Goal: Find contact information: Find contact information

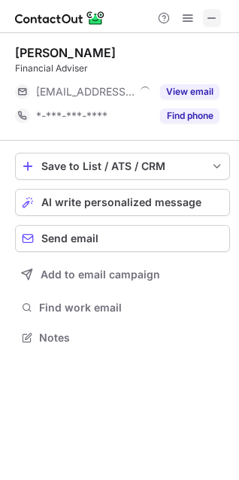
scroll to position [327, 239]
click at [212, 20] on span at bounding box center [212, 18] width 12 height 12
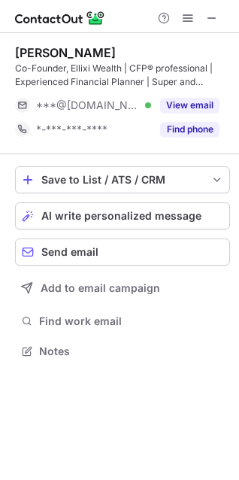
scroll to position [341, 239]
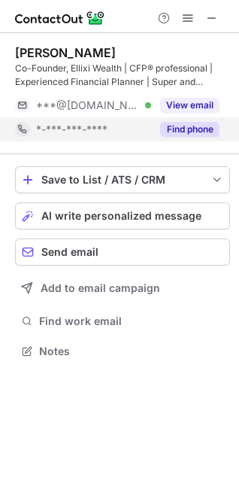
click at [195, 129] on button "Find phone" at bounding box center [189, 129] width 59 height 15
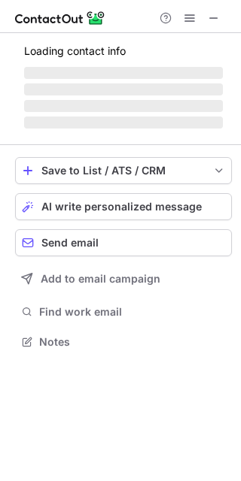
scroll to position [332, 241]
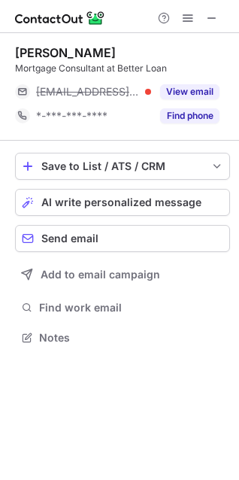
scroll to position [327, 239]
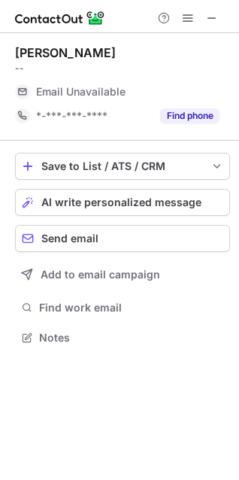
scroll to position [327, 239]
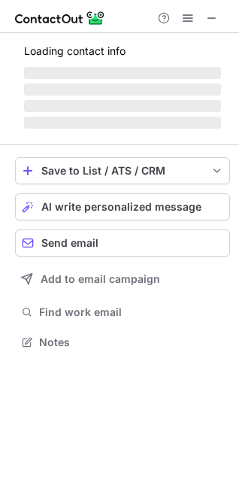
scroll to position [327, 239]
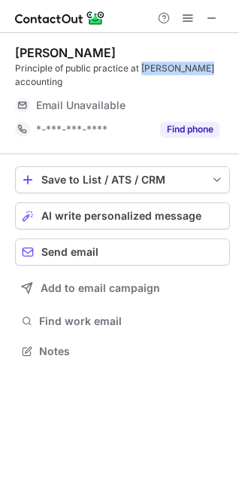
drag, startPoint x: 144, startPoint y: 65, endPoint x: 8, endPoint y: 57, distance: 136.4
click at [206, 67] on div "Principle of public practice at J M accounting" at bounding box center [122, 75] width 215 height 27
copy div "J M accounting"
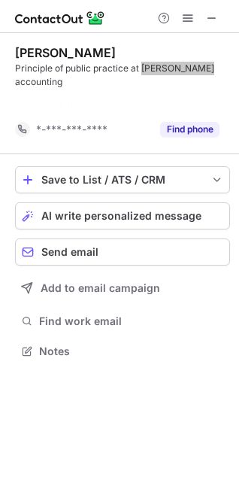
scroll to position [303, 239]
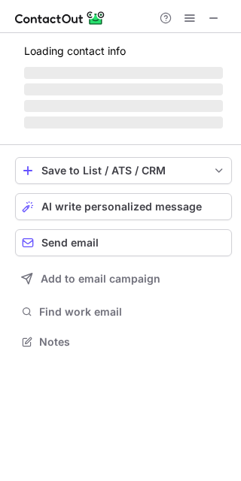
scroll to position [314, 241]
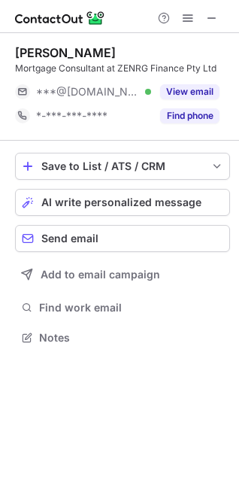
scroll to position [327, 239]
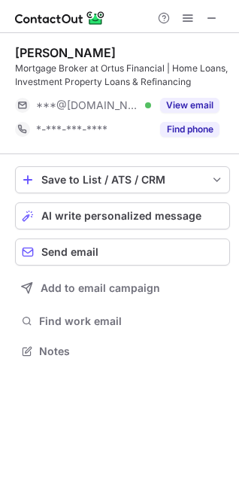
scroll to position [341, 239]
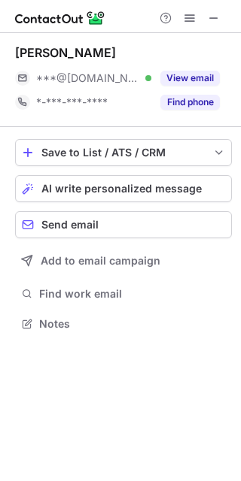
scroll to position [314, 241]
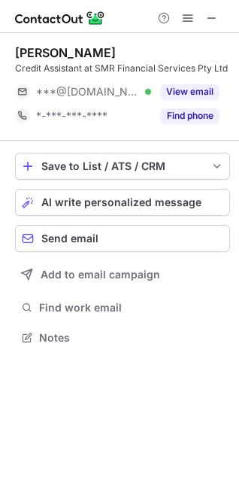
scroll to position [327, 239]
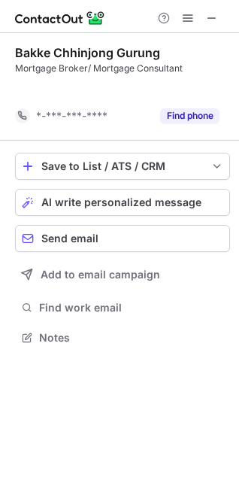
scroll to position [303, 239]
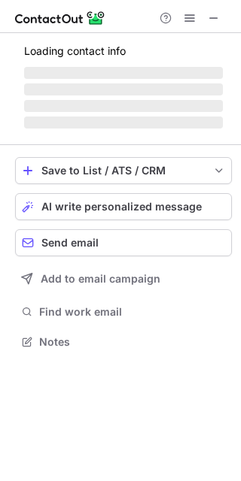
scroll to position [332, 241]
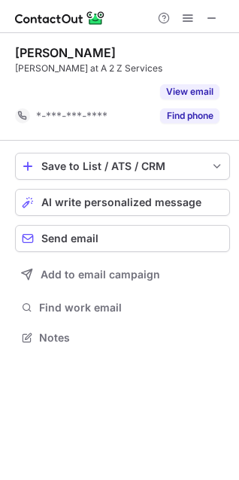
scroll to position [303, 239]
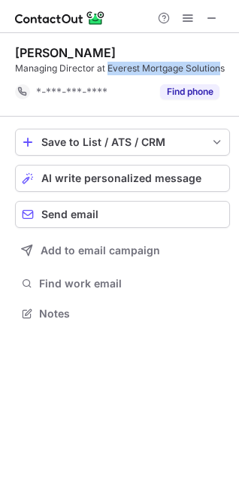
scroll to position [303, 239]
drag, startPoint x: 107, startPoint y: 68, endPoint x: 225, endPoint y: 68, distance: 118.1
click at [225, 68] on div "Managing Director at Everest Mortgage Solutions" at bounding box center [122, 69] width 215 height 14
copy div "Everest Mortgage Solutions"
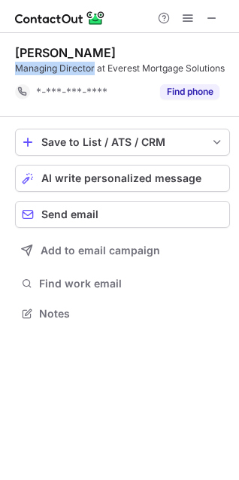
drag, startPoint x: 93, startPoint y: 70, endPoint x: 17, endPoint y: 71, distance: 76.0
click at [17, 71] on div "Managing Director at Everest Mortgage Solutions" at bounding box center [122, 69] width 215 height 14
copy div "Managing Director"
click at [30, 53] on div "Parashu Neupane" at bounding box center [65, 52] width 101 height 15
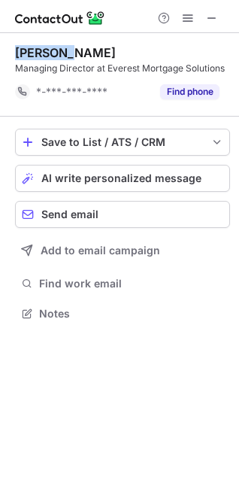
click at [30, 52] on div "Parashu Neupane" at bounding box center [65, 52] width 101 height 15
copy div "Parashu Neupane"
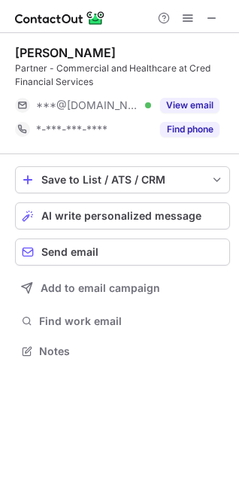
scroll to position [341, 239]
click at [33, 47] on div "Divya Hariharan" at bounding box center [65, 52] width 101 height 15
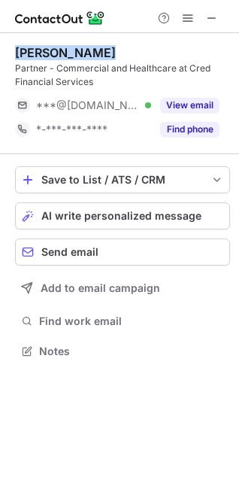
click at [33, 47] on div "Divya Hariharan" at bounding box center [65, 52] width 101 height 15
copy div "Divya Hariharan"
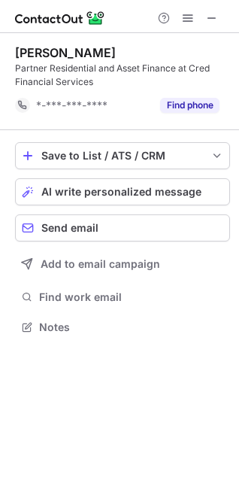
scroll to position [317, 239]
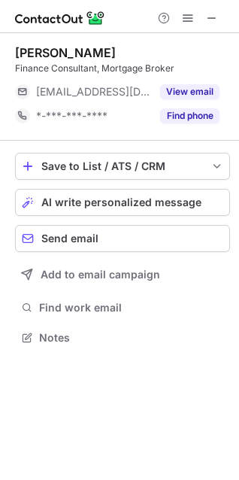
scroll to position [327, 239]
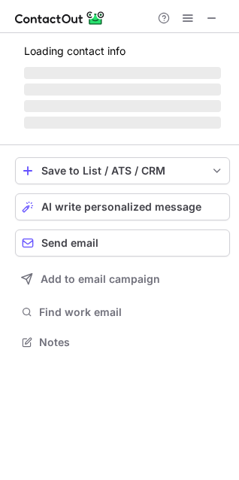
scroll to position [327, 239]
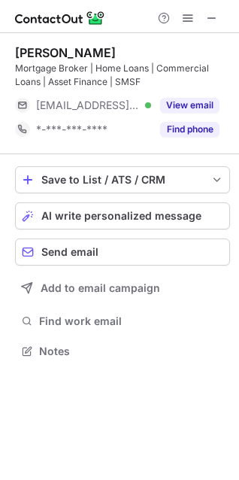
scroll to position [341, 239]
click at [40, 52] on div "Kelly Fordham" at bounding box center [65, 52] width 101 height 15
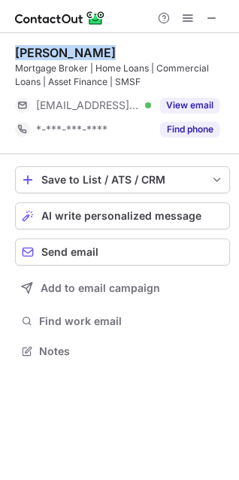
click at [40, 52] on div "Kelly Fordham" at bounding box center [65, 52] width 101 height 15
copy div "Kelly Fordham"
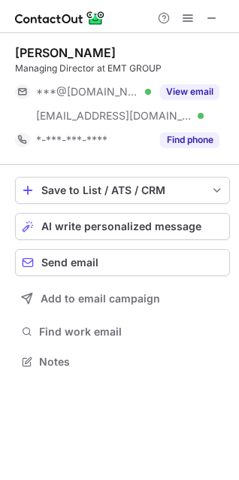
scroll to position [351, 239]
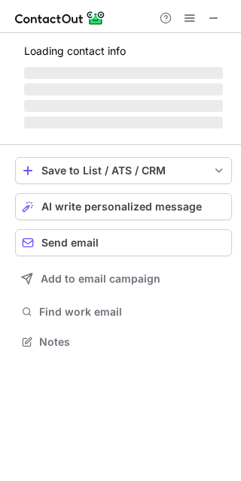
scroll to position [332, 241]
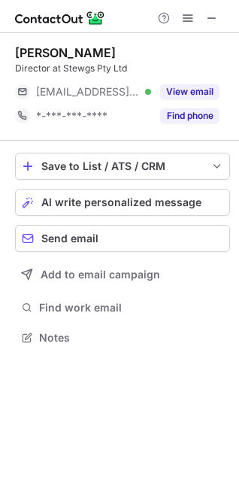
scroll to position [327, 239]
